Goal: Information Seeking & Learning: Learn about a topic

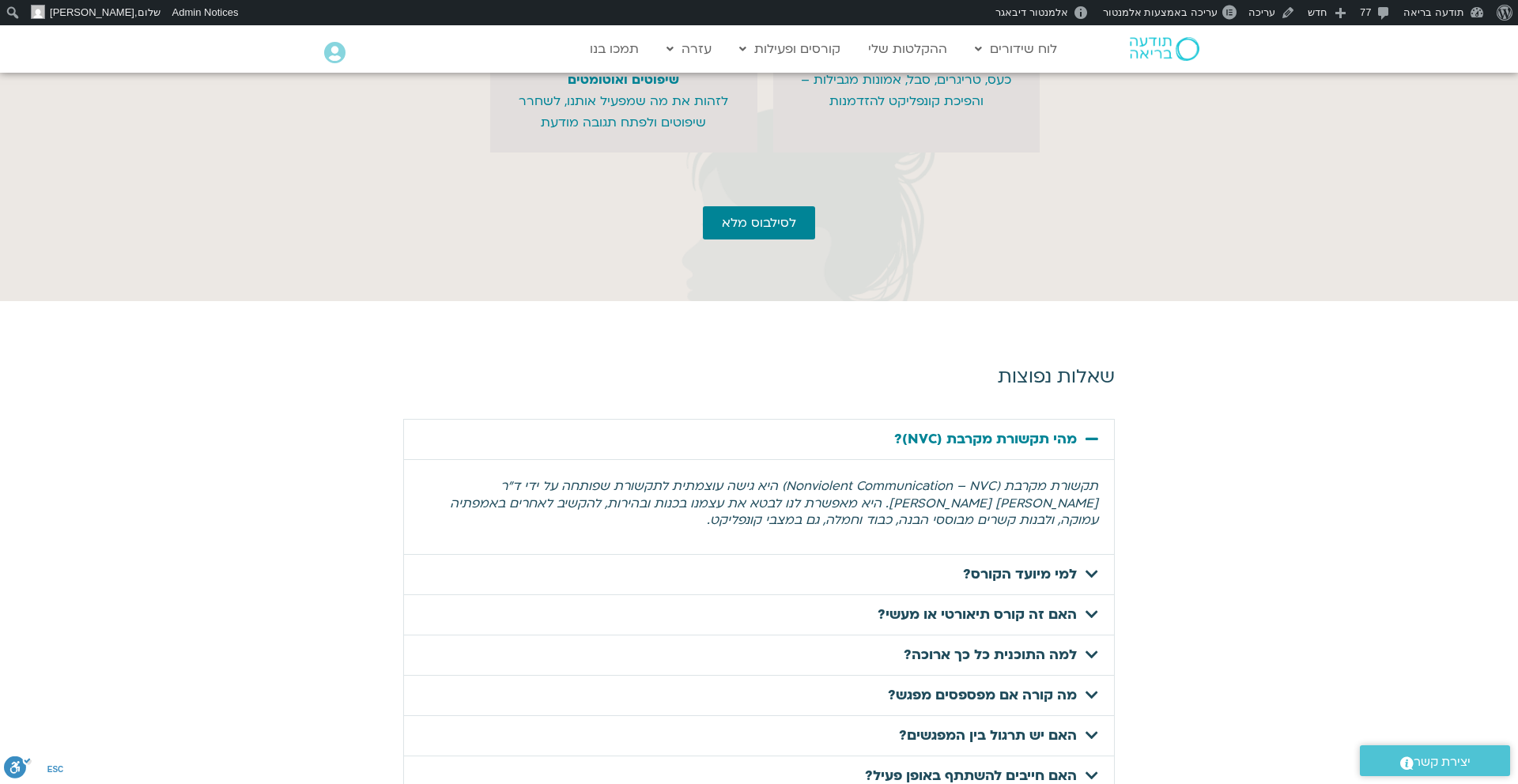
scroll to position [4855, 0]
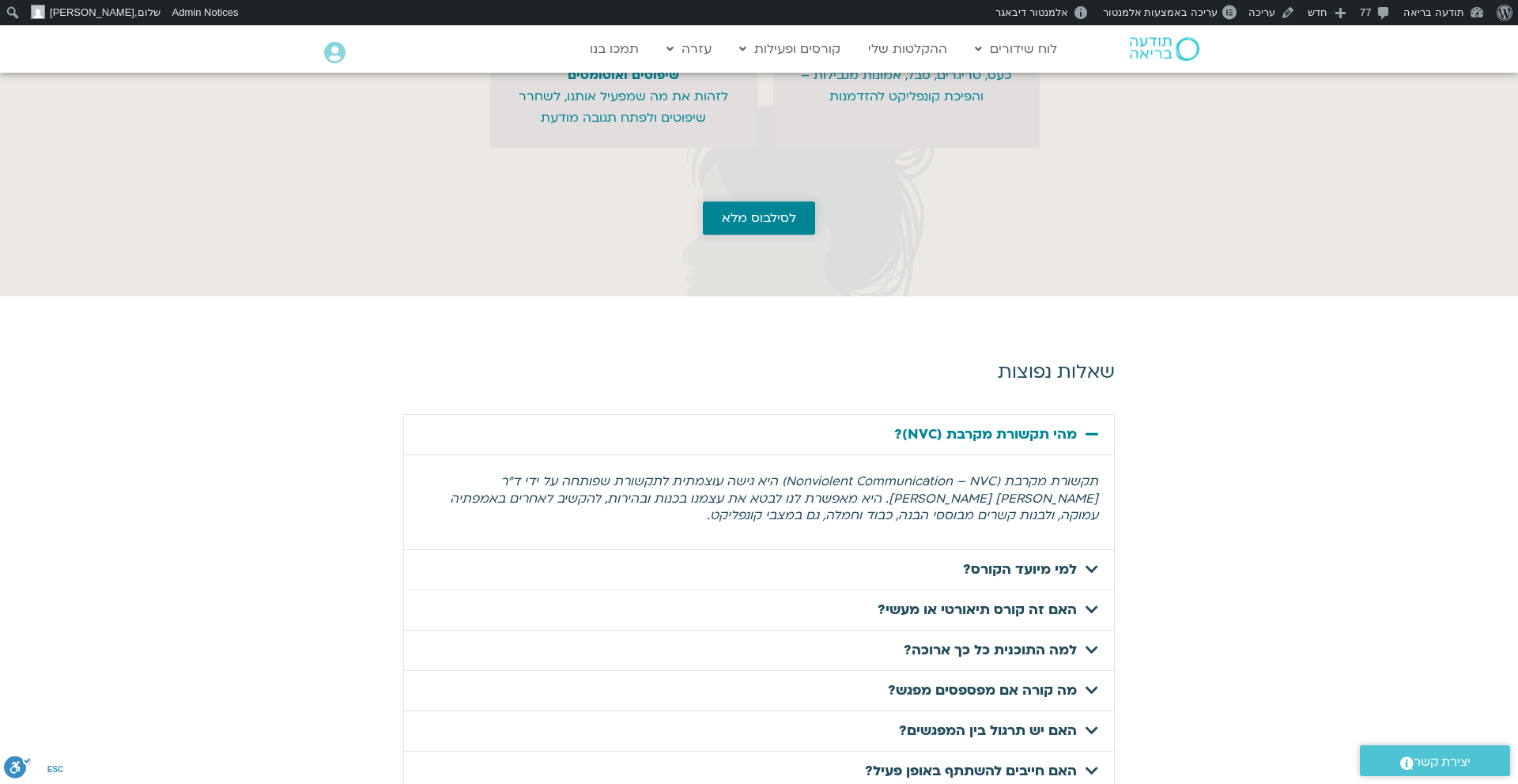
click at [773, 235] on link "לסילבוס מלא" at bounding box center [759, 218] width 113 height 33
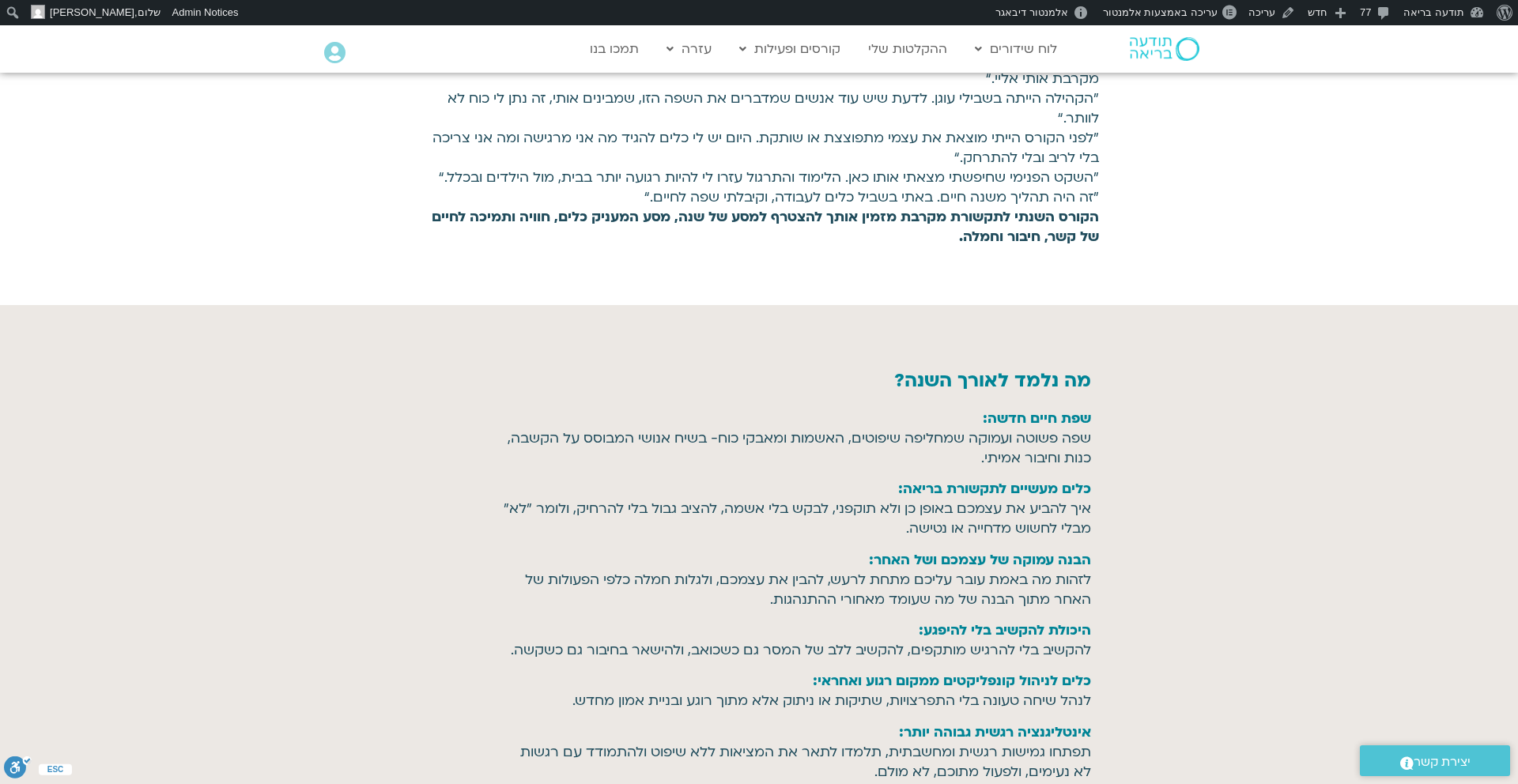
scroll to position [1644, 0]
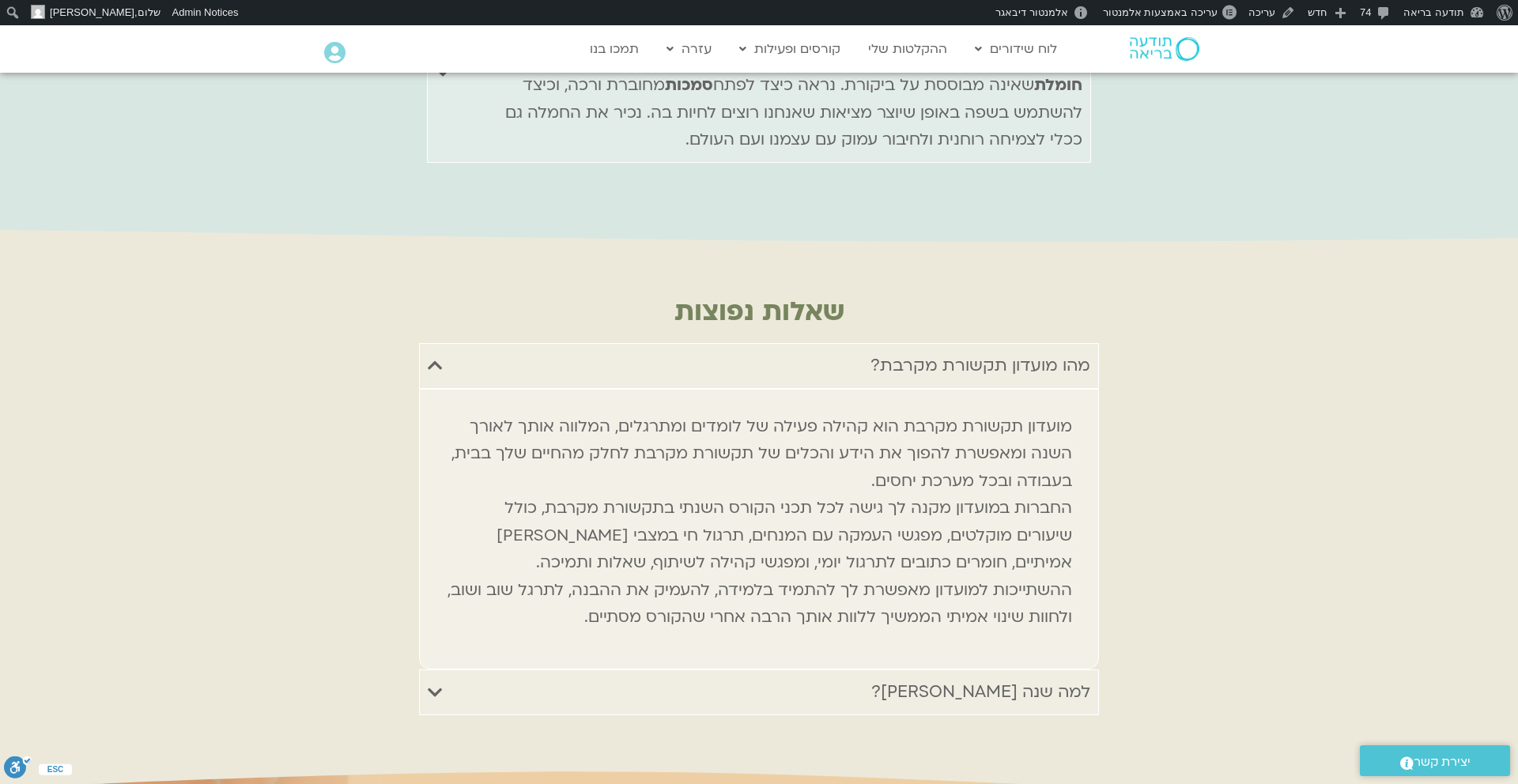
scroll to position [7505, 0]
click at [1164, 54] on img at bounding box center [1164, 49] width 69 height 23
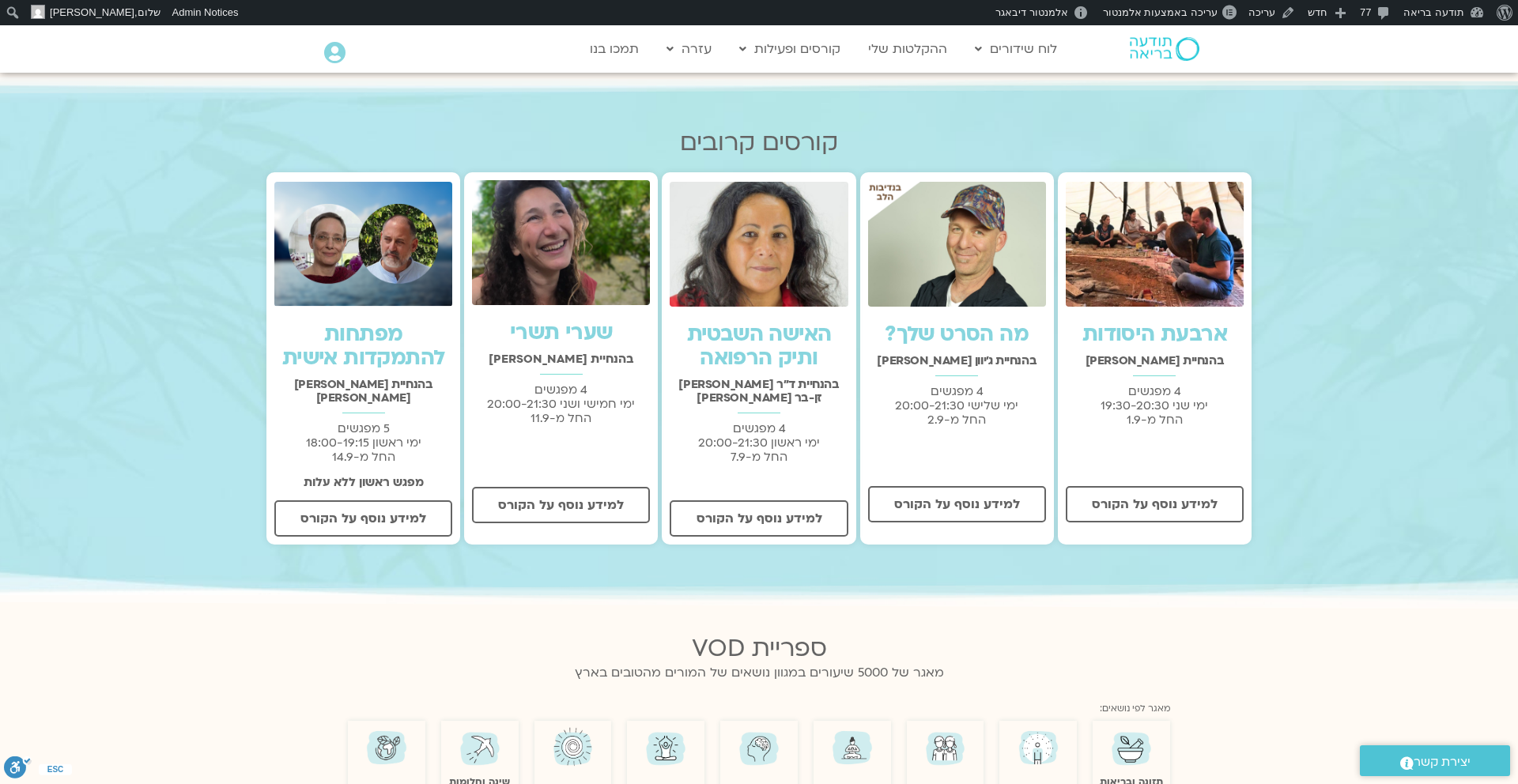
scroll to position [470, 0]
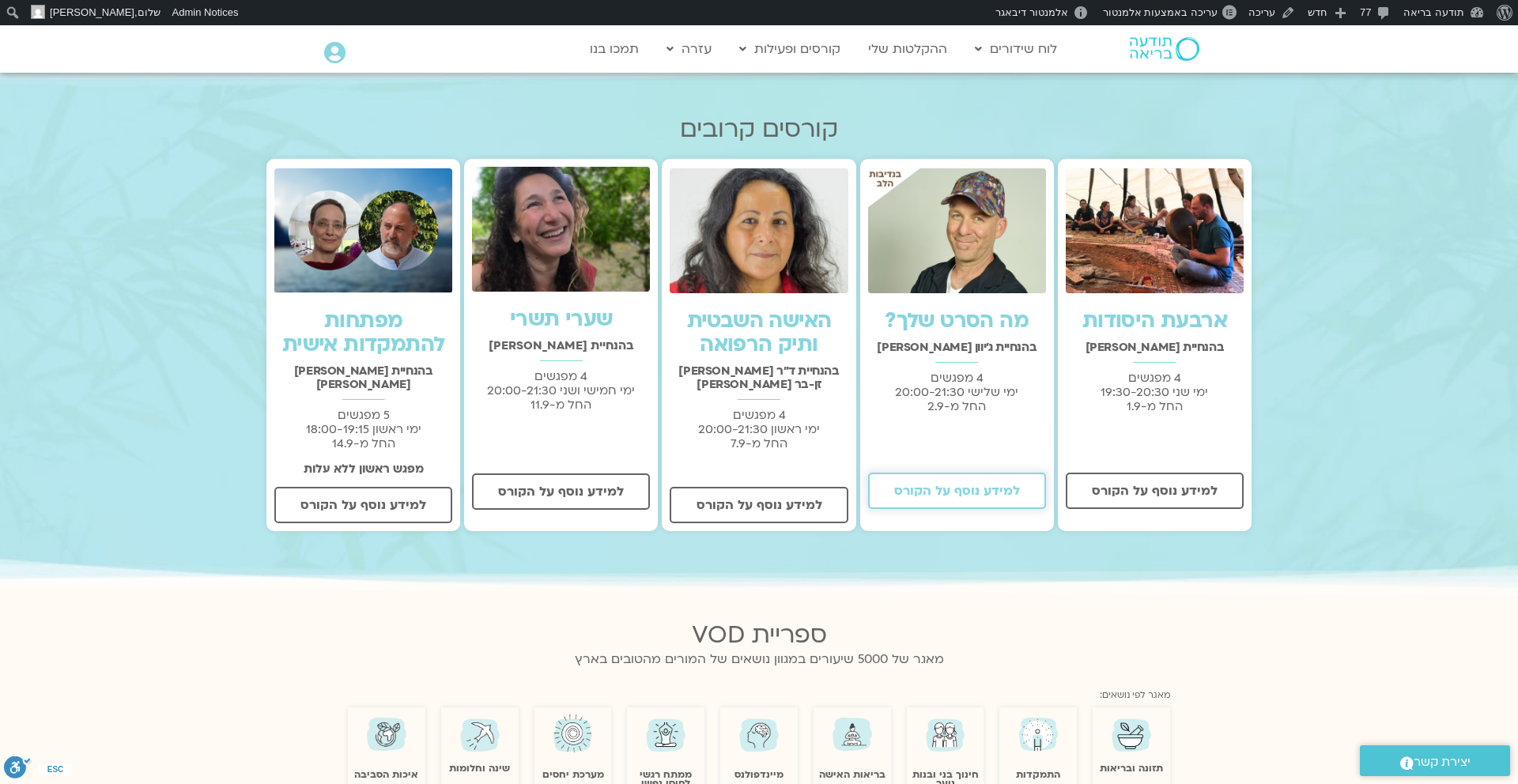
click at [951, 497] on span "למידע נוסף על הקורס" at bounding box center [957, 491] width 126 height 14
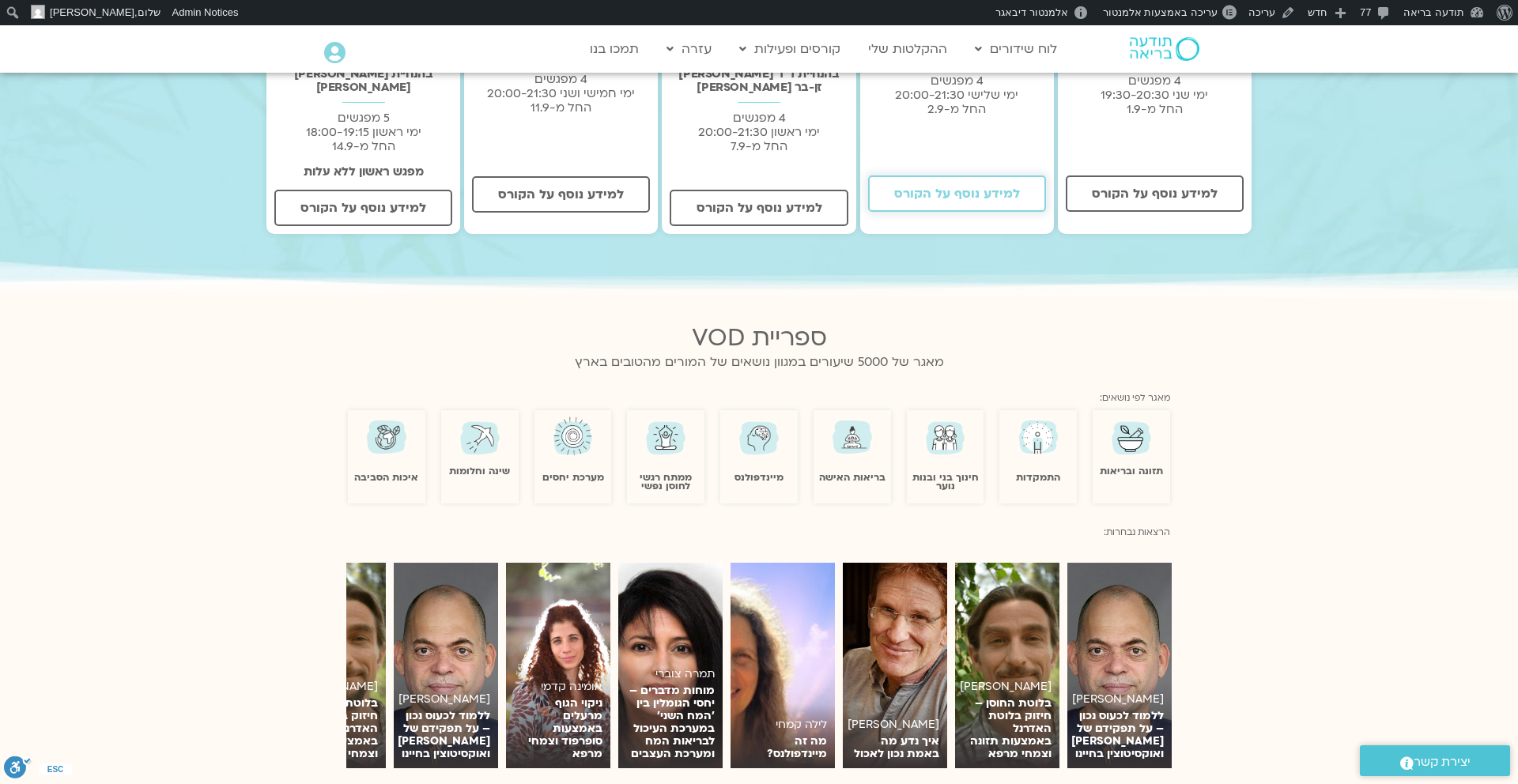
scroll to position [0, 0]
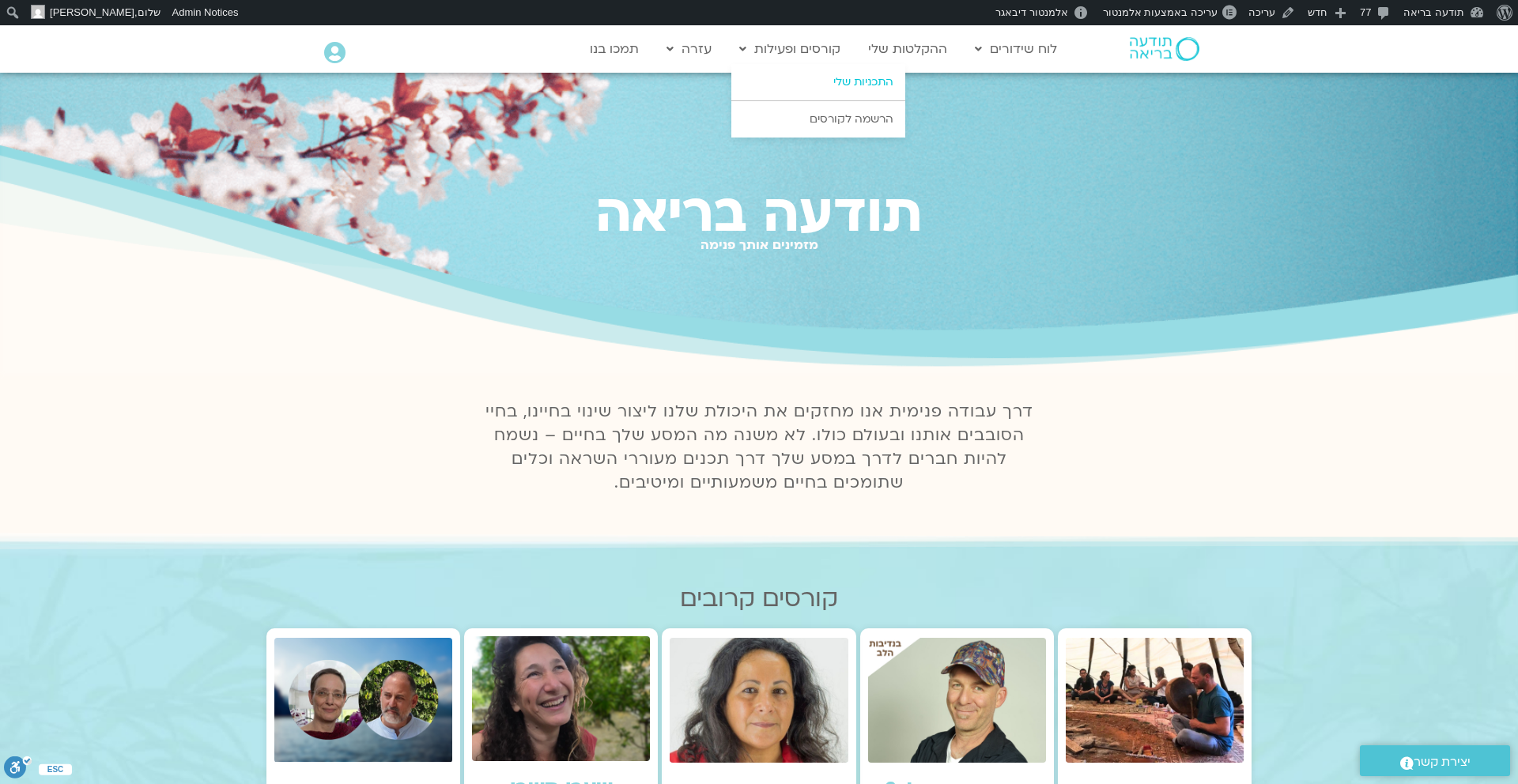
click at [810, 79] on link "התכניות שלי" at bounding box center [818, 82] width 174 height 36
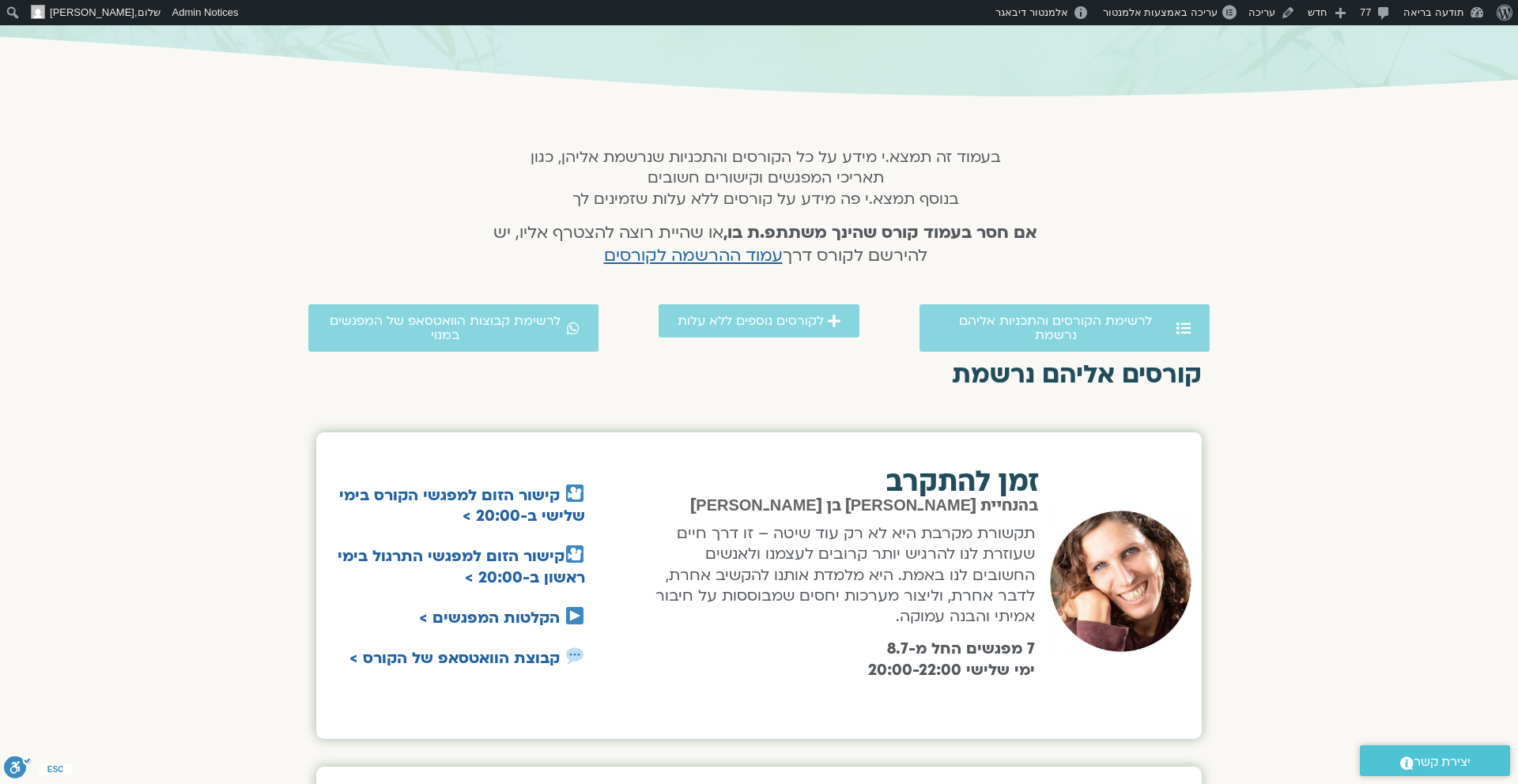
scroll to position [225, 0]
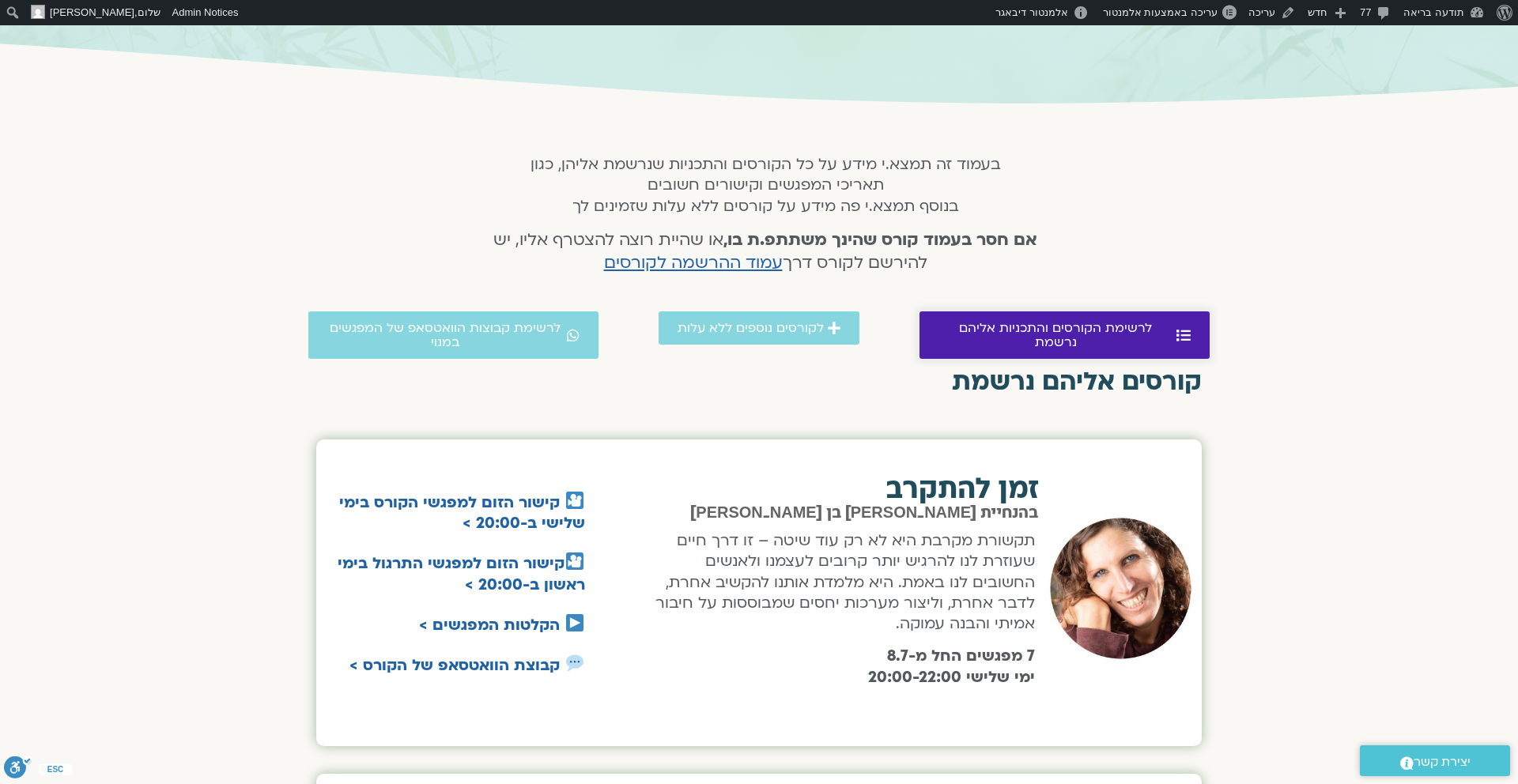
click at [1021, 329] on span "לרשימת הקורסים והתכניות אליהם נרשמת" at bounding box center [1055, 335] width 234 height 29
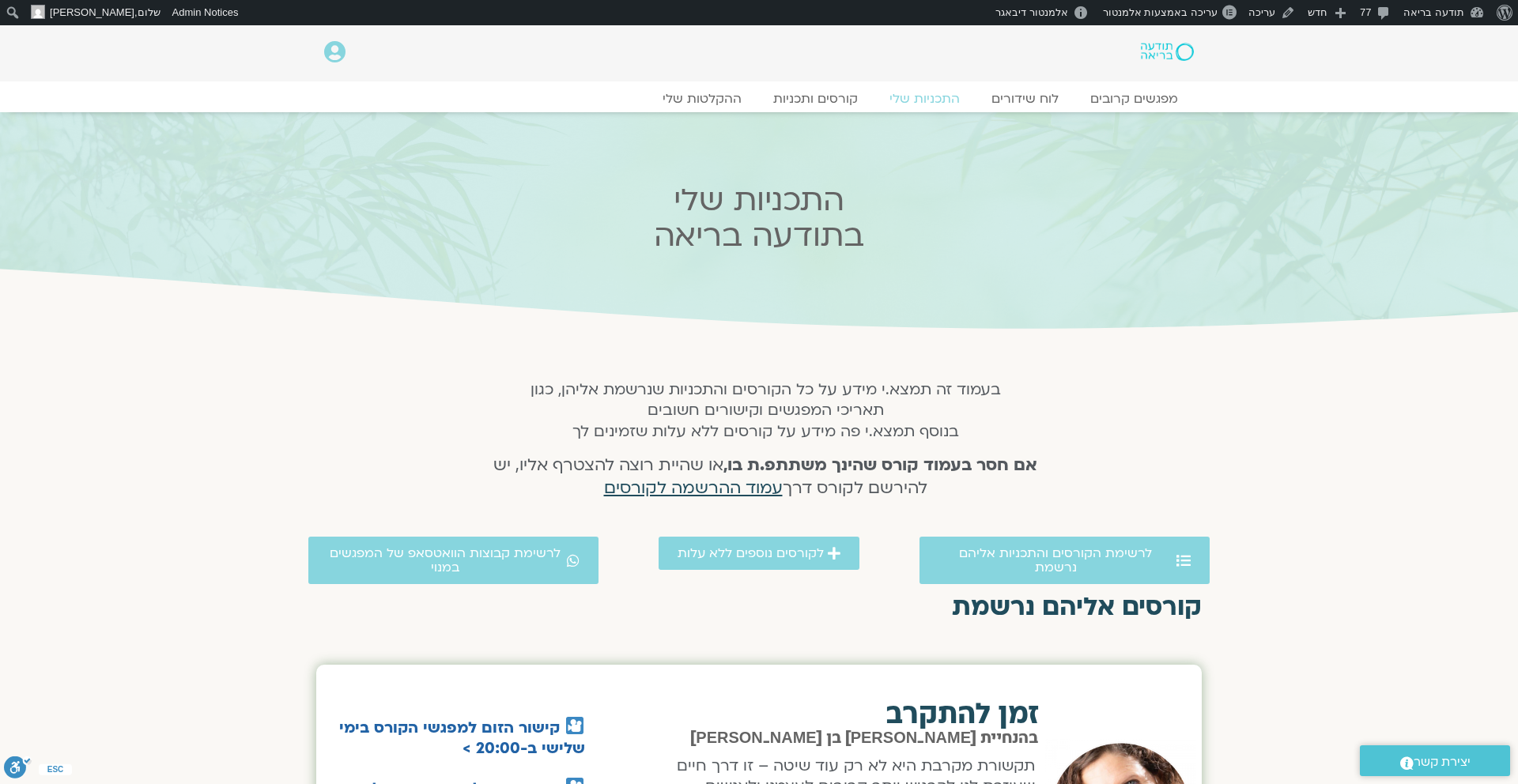
click at [717, 492] on span "עמוד ההרשמה לקורסים" at bounding box center [693, 488] width 178 height 23
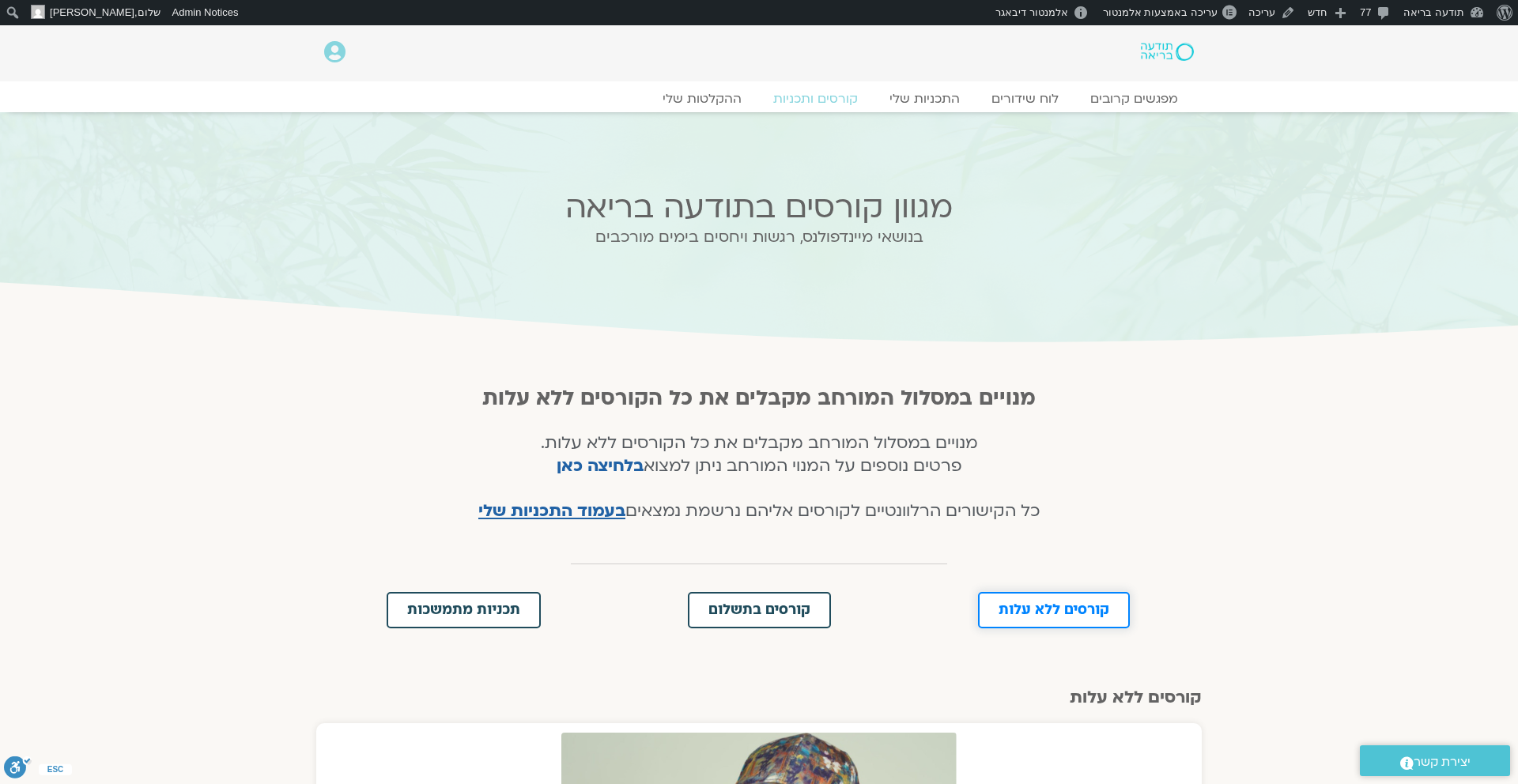
click at [1073, 610] on span "קורסים ללא עלות" at bounding box center [1054, 610] width 111 height 14
click at [1148, 95] on link "מפגשים קרובים" at bounding box center [1134, 99] width 143 height 19
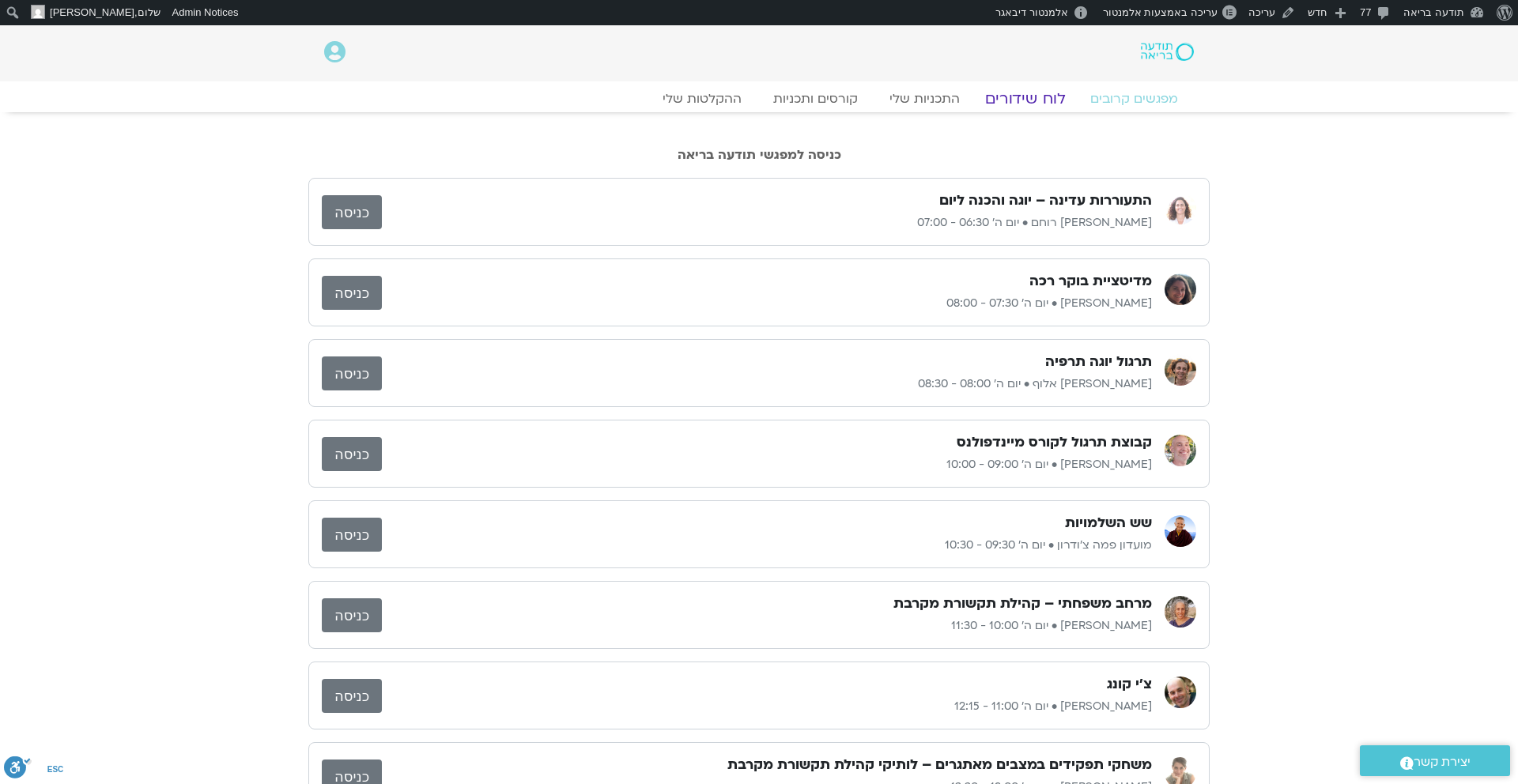
click at [1034, 95] on link "לוח שידורים" at bounding box center [1025, 99] width 119 height 19
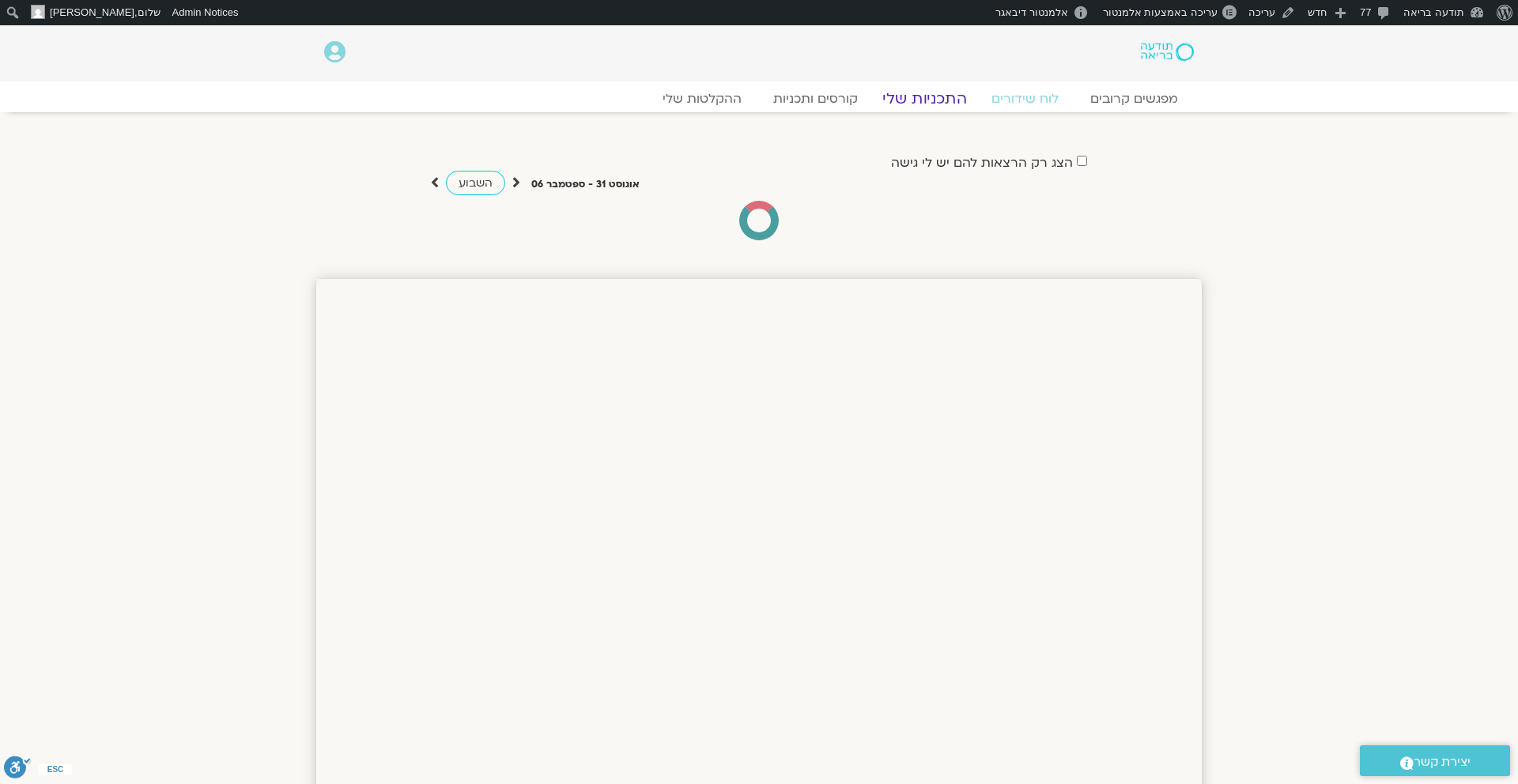
click at [931, 103] on link "התכניות שלי" at bounding box center [924, 99] width 122 height 19
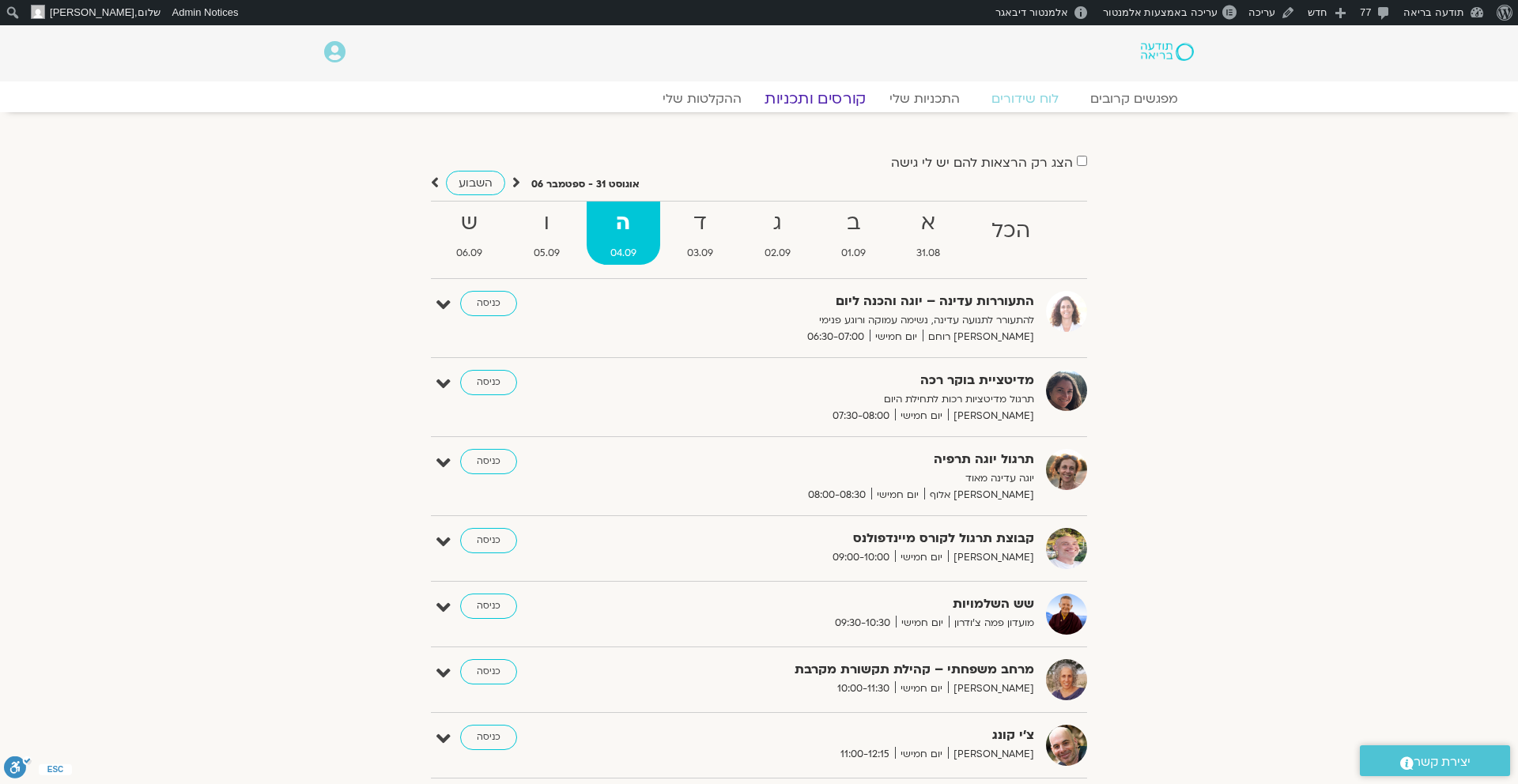
click at [824, 100] on link "קורסים ותכניות" at bounding box center [815, 99] width 139 height 19
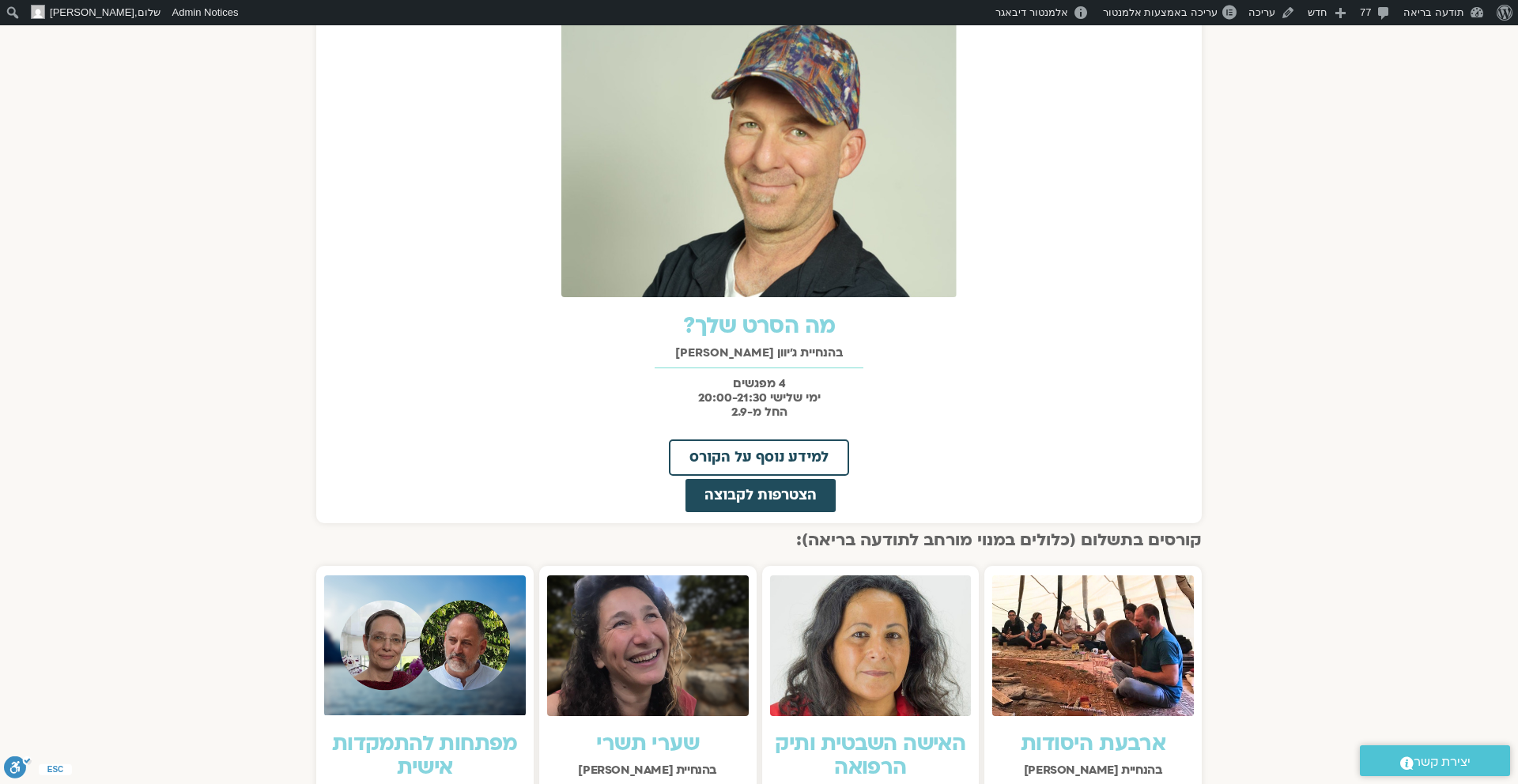
scroll to position [789, 0]
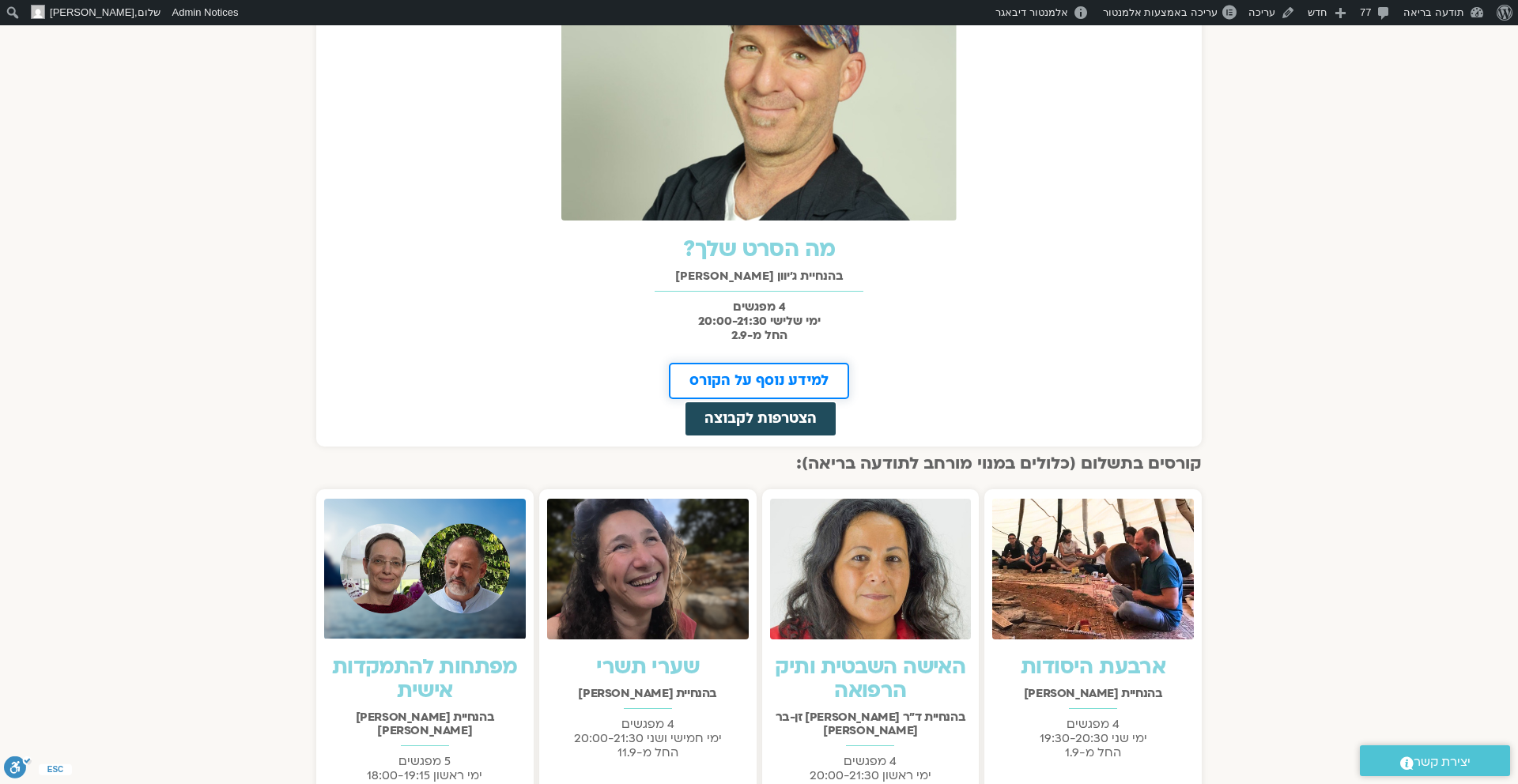
click at [786, 381] on span "למידע נוסף על הקורס" at bounding box center [759, 381] width 139 height 14
click at [795, 421] on span "הצטרפות לקבוצה" at bounding box center [761, 419] width 113 height 14
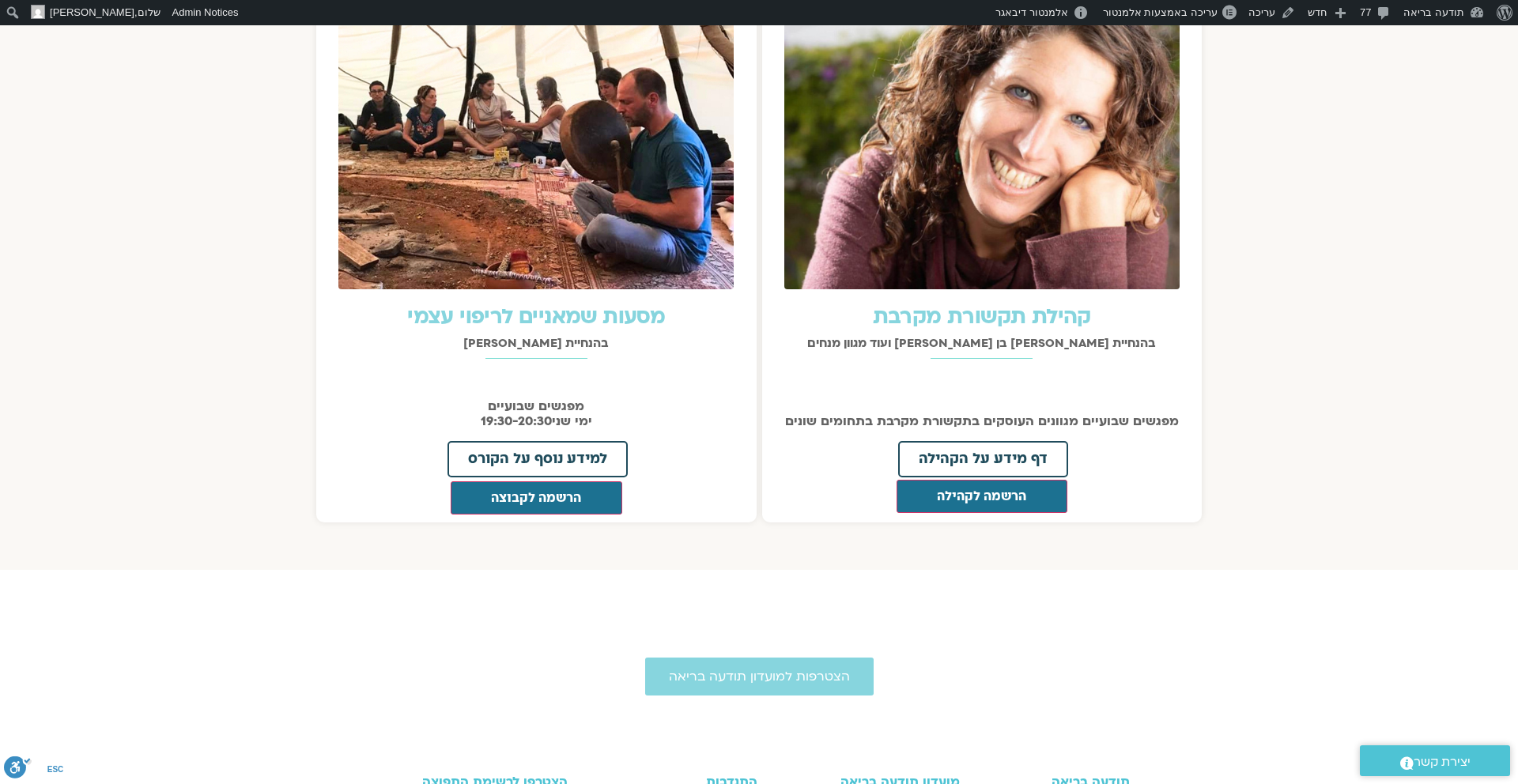
scroll to position [1730, 0]
